Goal: Task Accomplishment & Management: Manage account settings

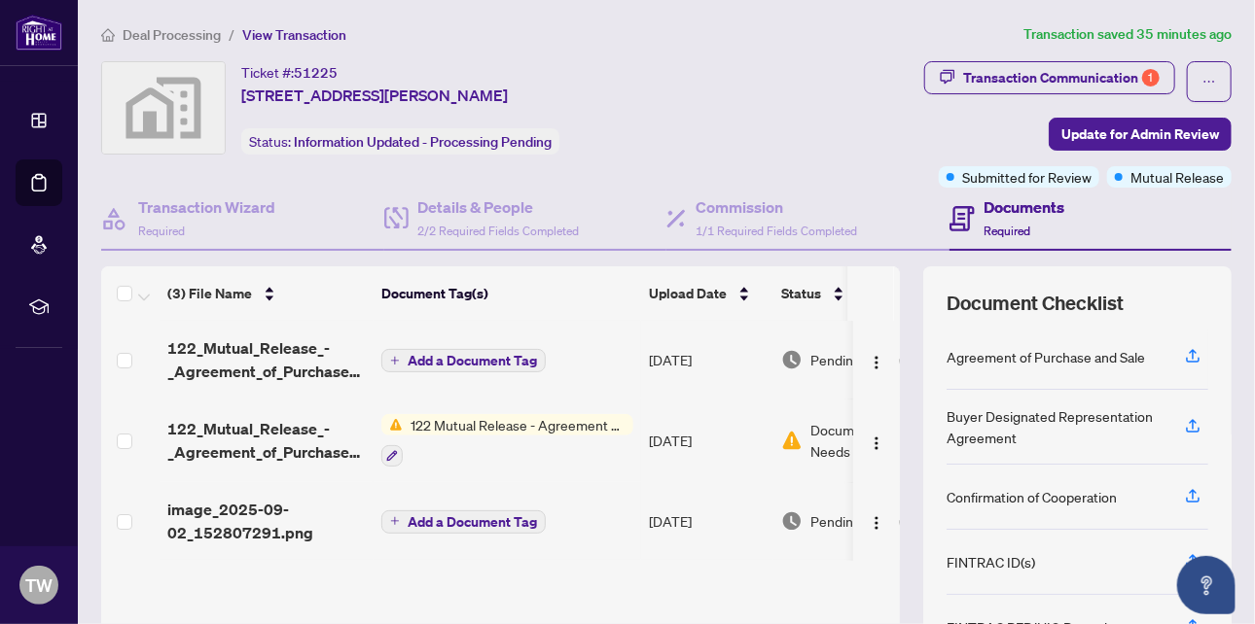
click at [162, 30] on span "Deal Processing" at bounding box center [172, 35] width 98 height 18
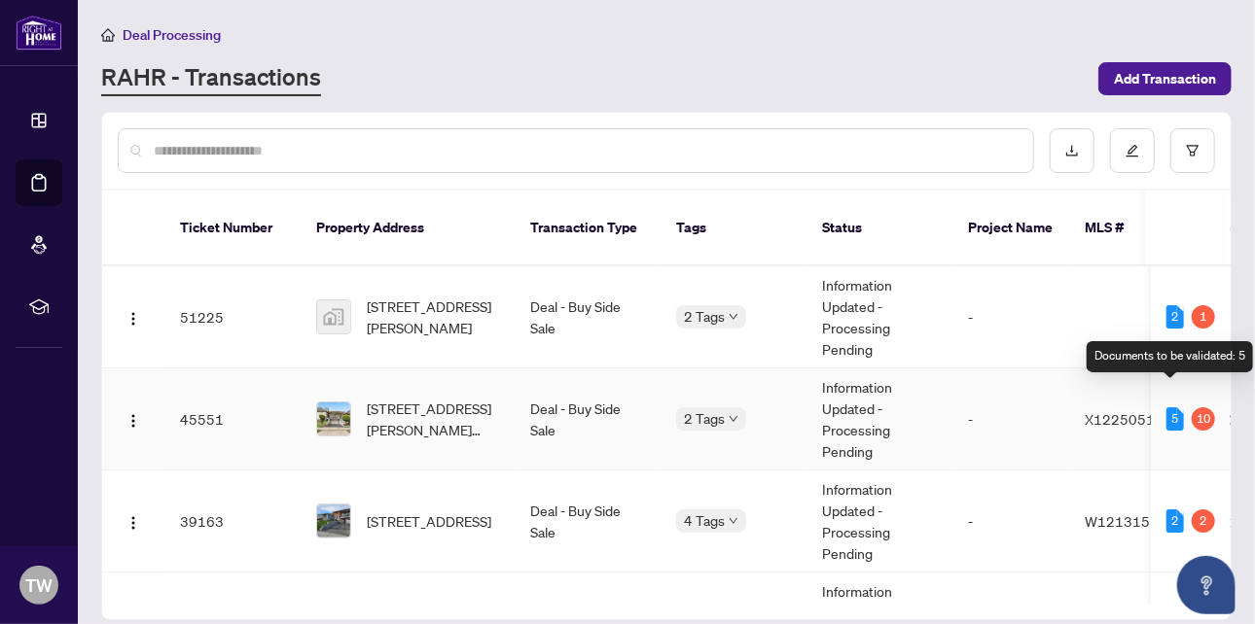
click at [1166, 407] on div "5" at bounding box center [1175, 418] width 18 height 23
click at [1174, 407] on div "5" at bounding box center [1175, 418] width 18 height 23
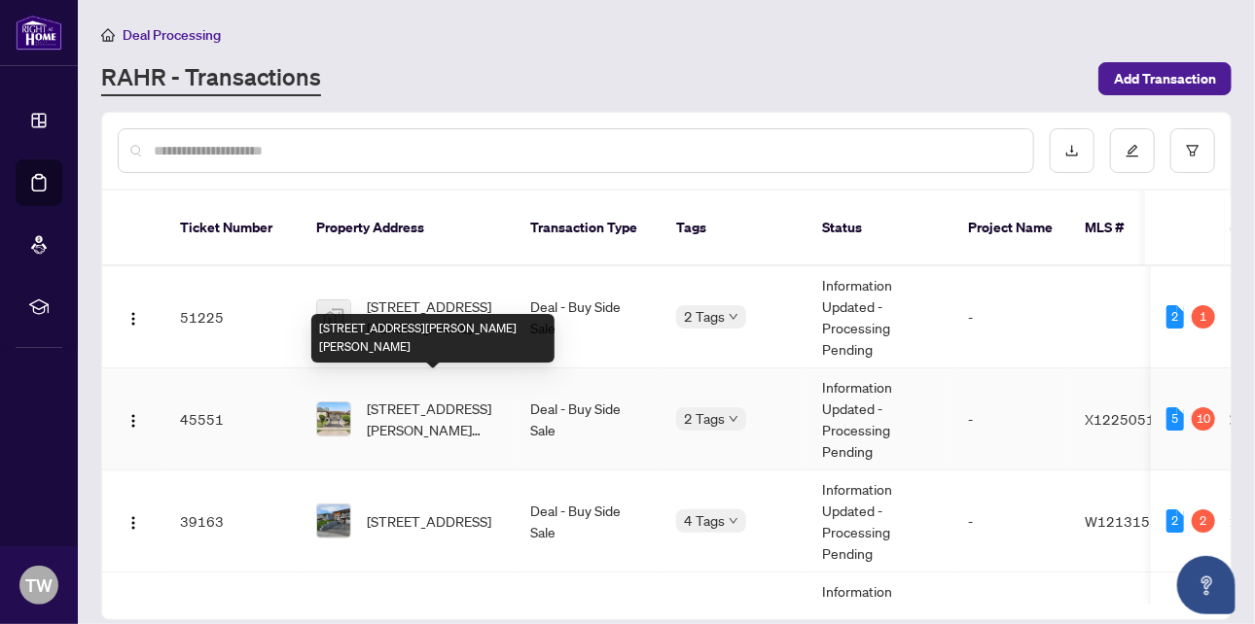
click at [434, 407] on span "[STREET_ADDRESS][PERSON_NAME][PERSON_NAME]" at bounding box center [433, 419] width 132 height 43
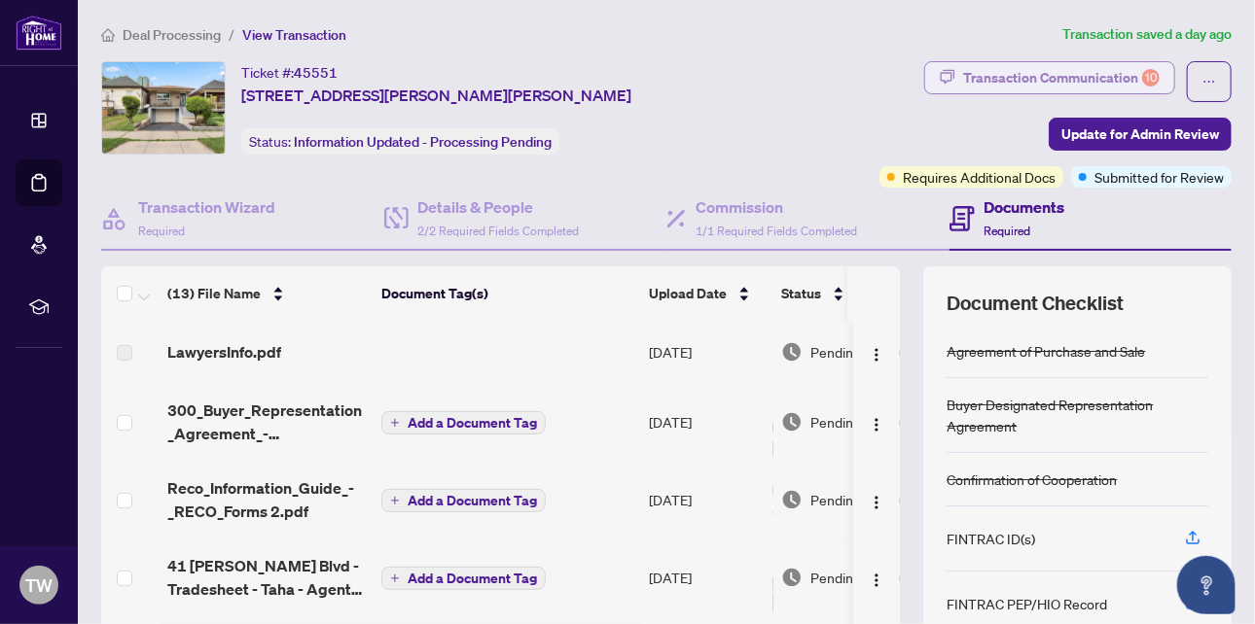
click at [1073, 80] on div "Transaction Communication 10" at bounding box center [1061, 77] width 196 height 31
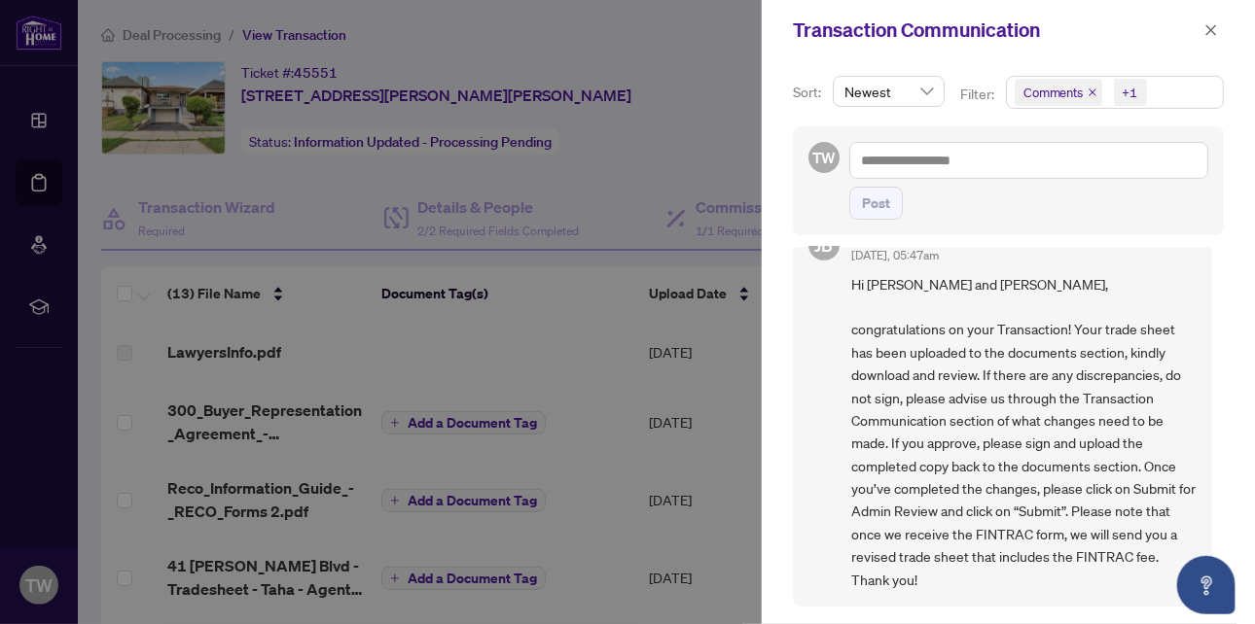
scroll to position [389, 0]
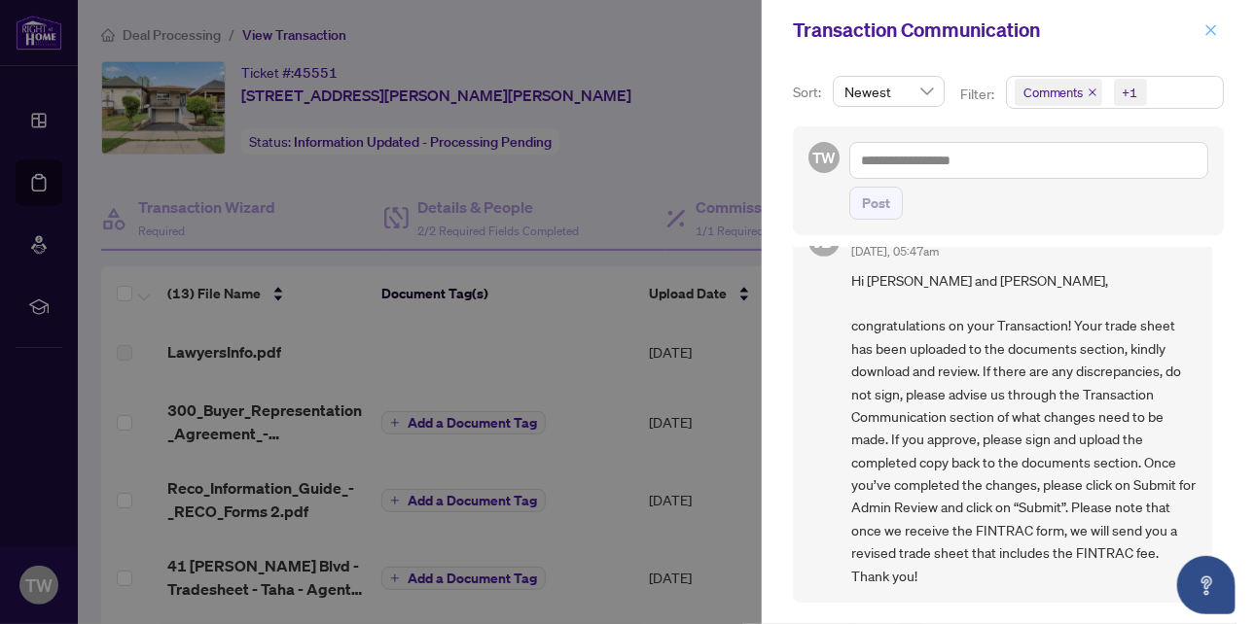
click at [1213, 27] on icon "close" at bounding box center [1211, 30] width 14 height 14
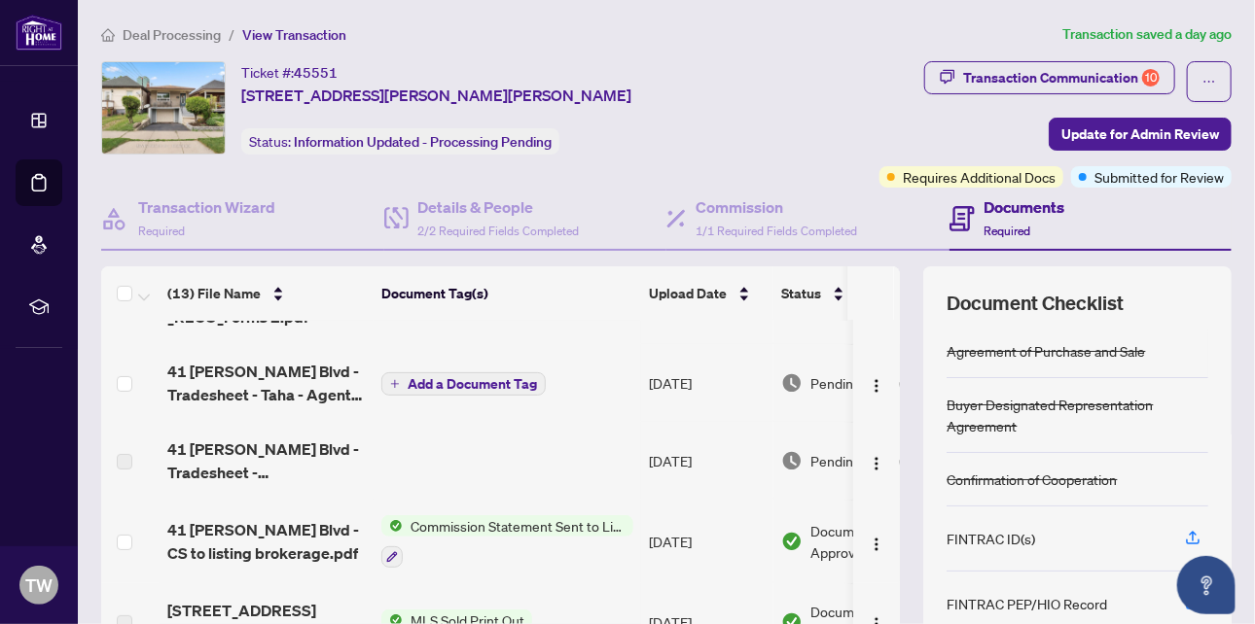
scroll to position [292, 0]
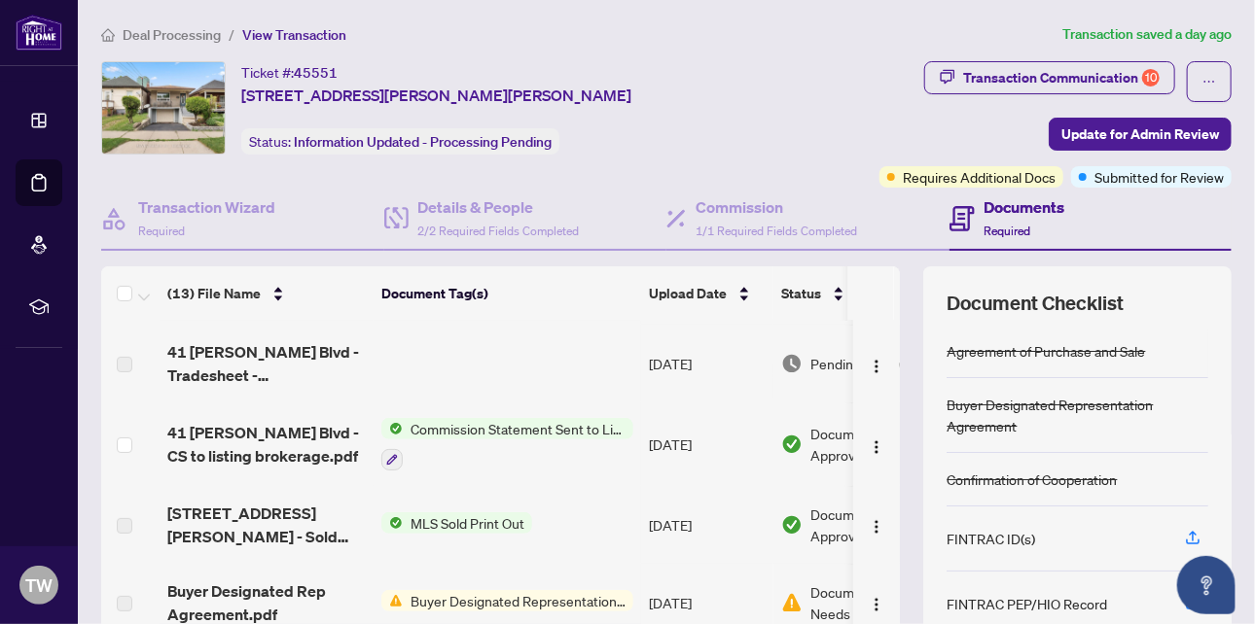
click at [544, 430] on span "Commission Statement Sent to Listing Brokerage" at bounding box center [518, 428] width 230 height 21
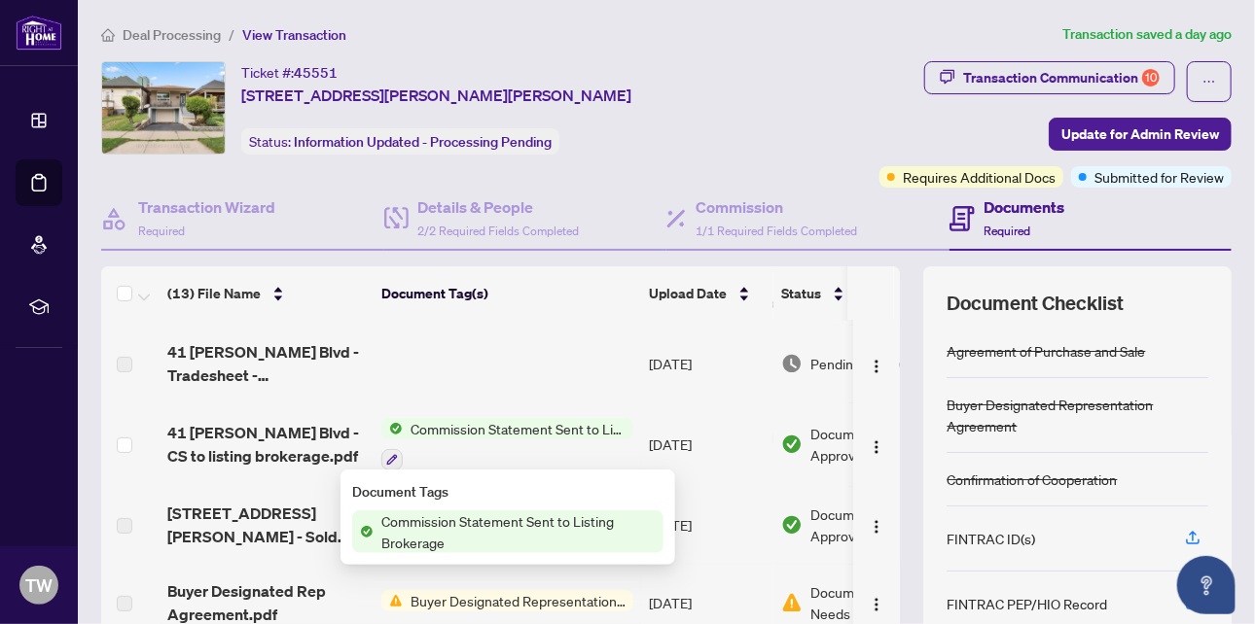
click at [509, 532] on span "Commission Statement Sent to Listing Brokerage" at bounding box center [518, 532] width 290 height 43
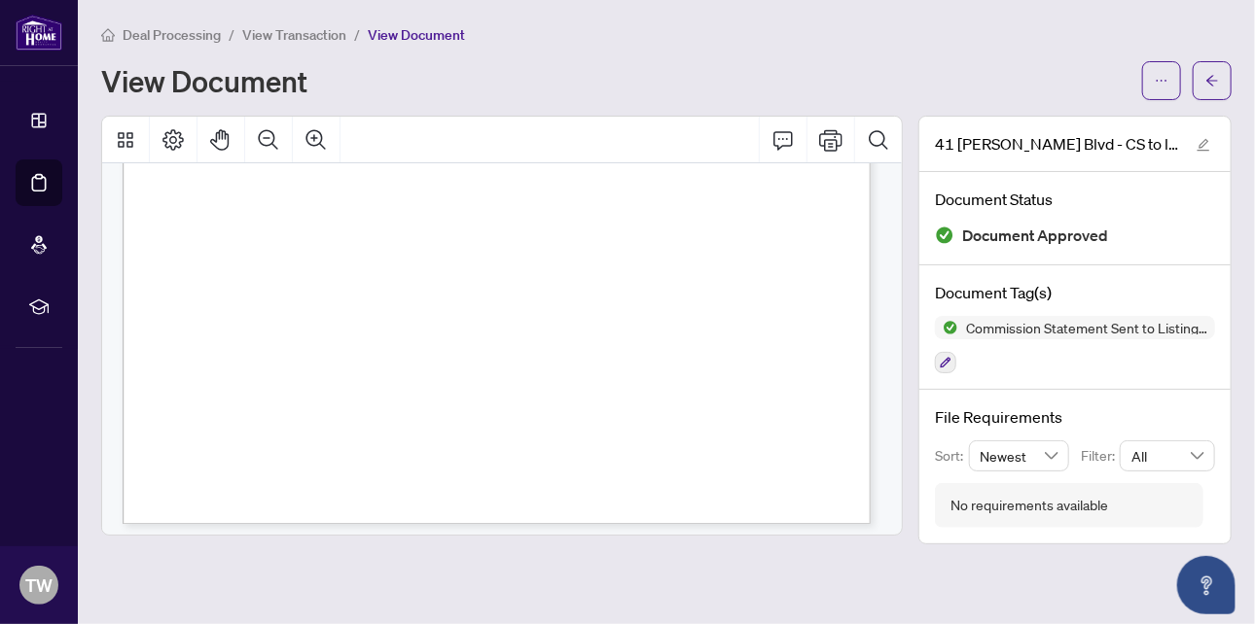
scroll to position [649, 0]
click at [296, 29] on span "View Transaction" at bounding box center [294, 35] width 104 height 18
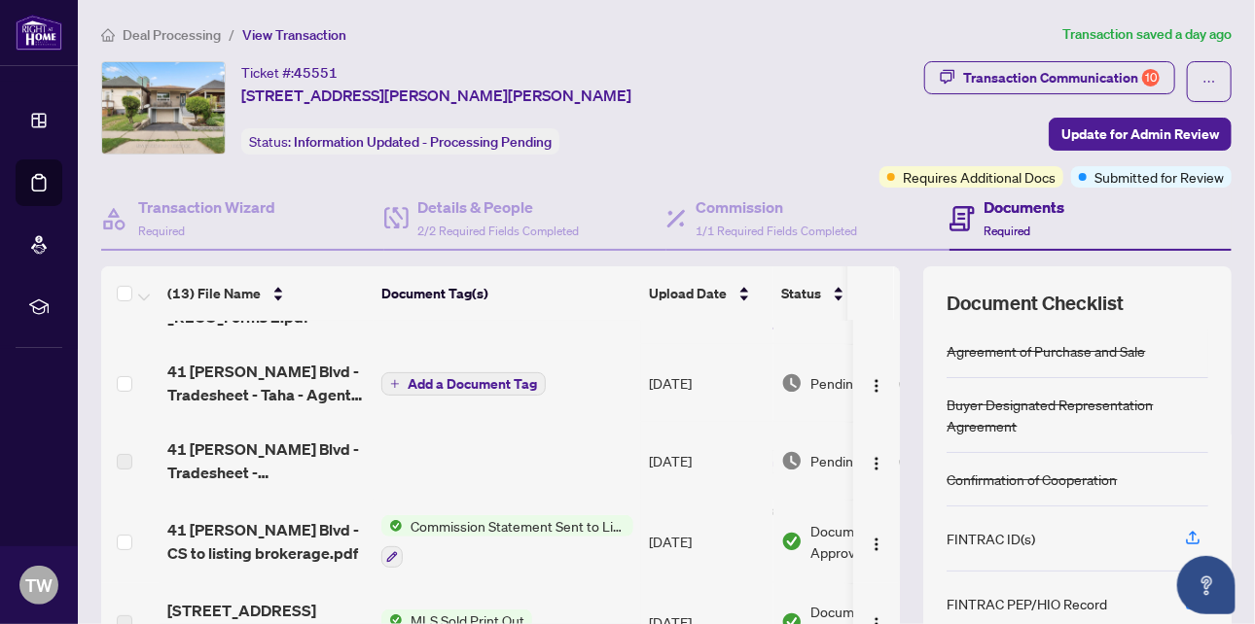
click at [162, 29] on span "Deal Processing" at bounding box center [172, 35] width 98 height 18
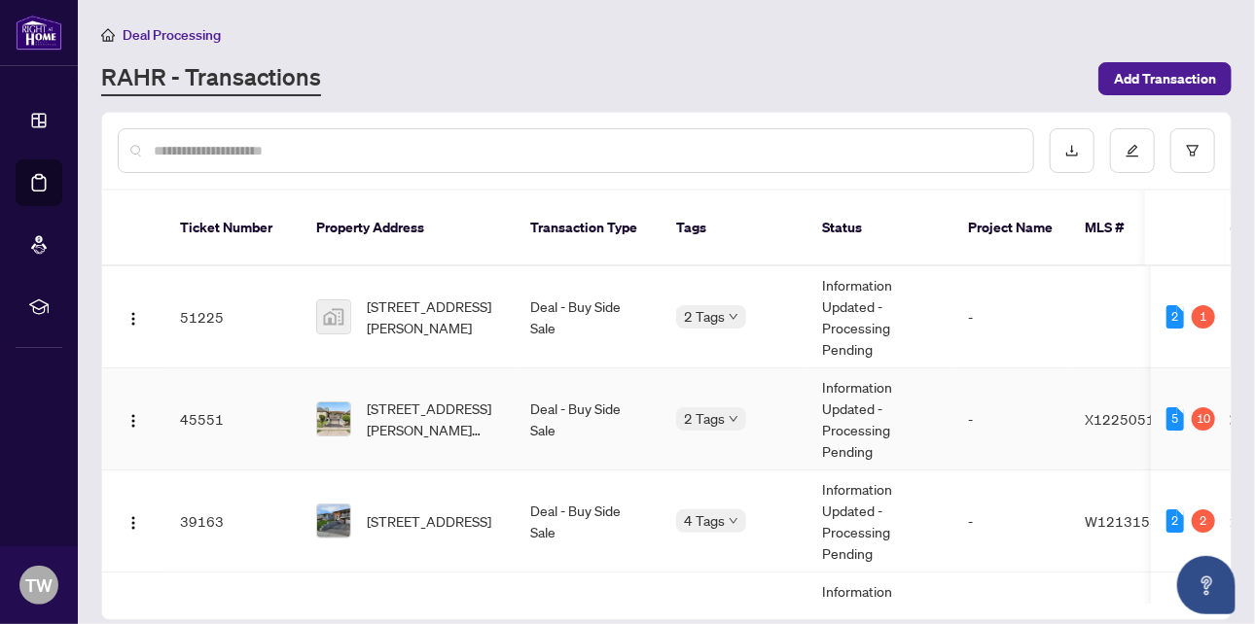
scroll to position [195, 0]
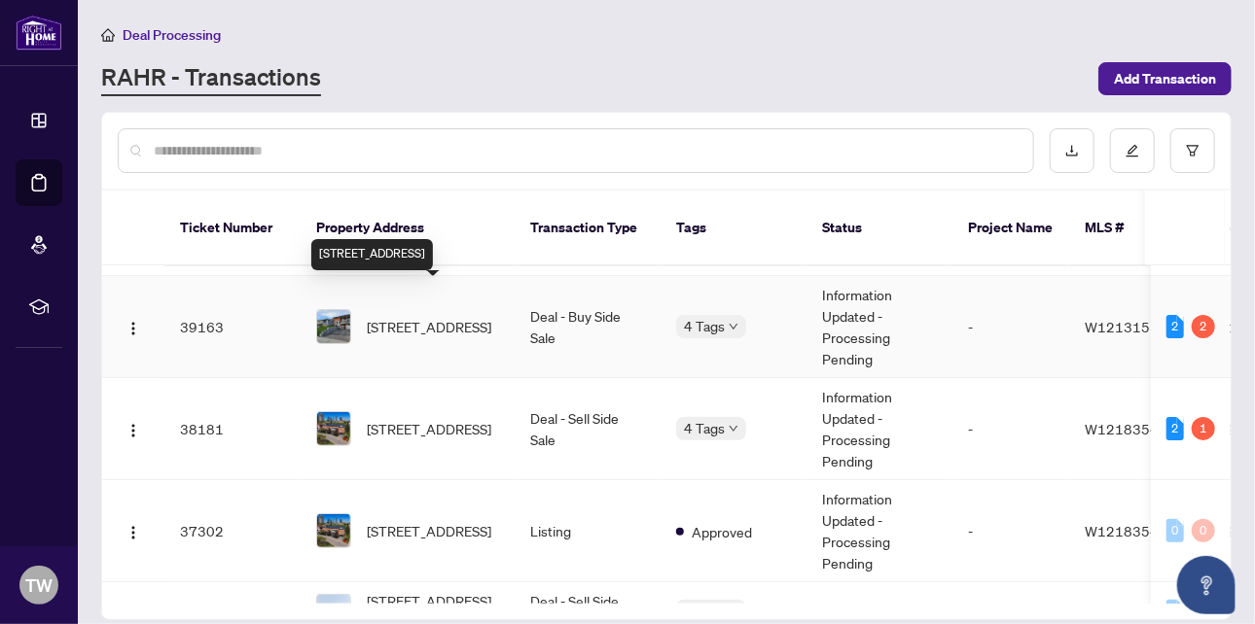
click at [431, 316] on span "[STREET_ADDRESS]" at bounding box center [429, 326] width 124 height 21
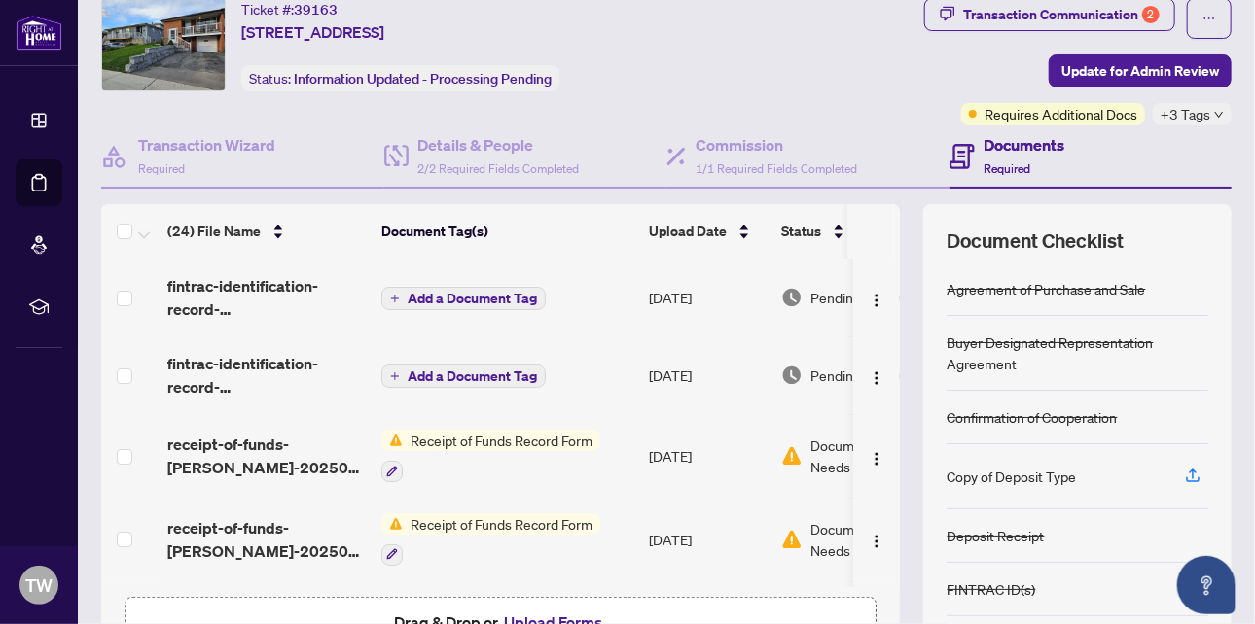
scroll to position [97, 0]
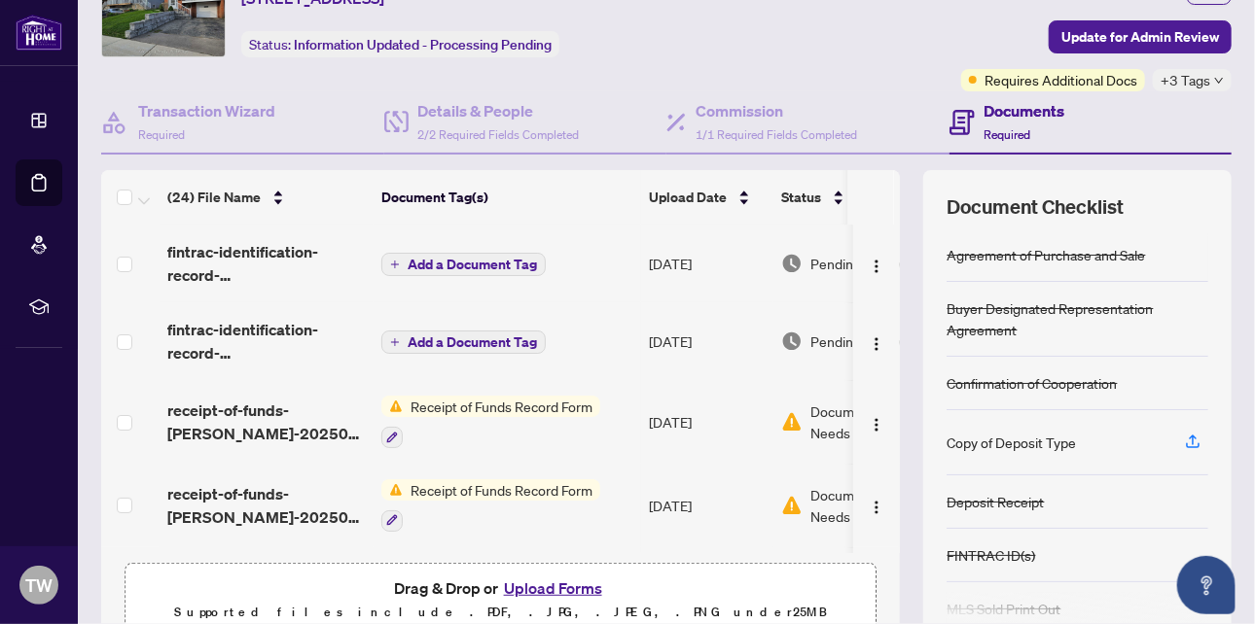
click at [448, 403] on span "Receipt of Funds Record Form" at bounding box center [501, 406] width 197 height 21
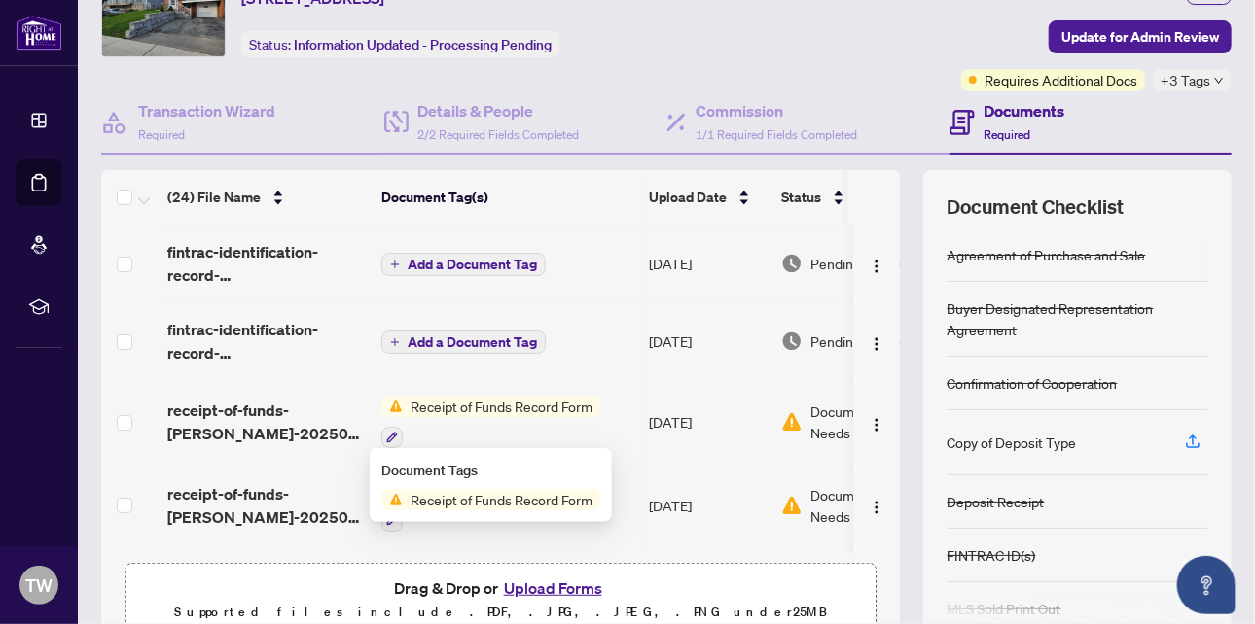
click at [470, 505] on span "Receipt of Funds Record Form" at bounding box center [501, 499] width 197 height 21
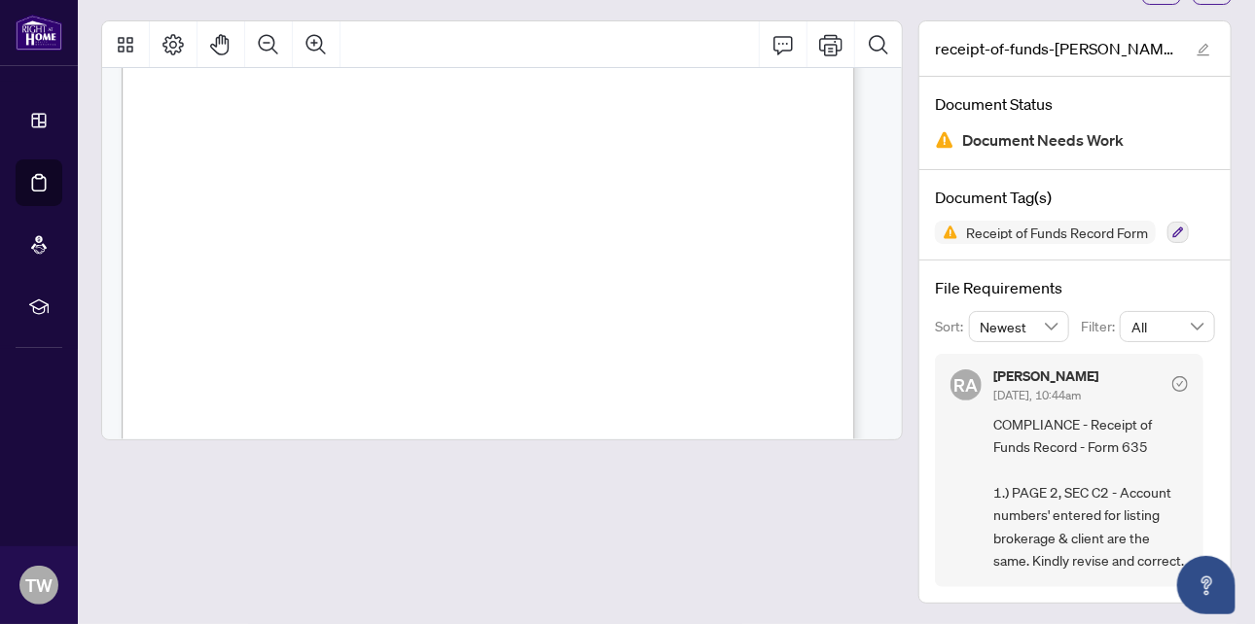
scroll to position [875, 0]
